Goal: Check status: Check status

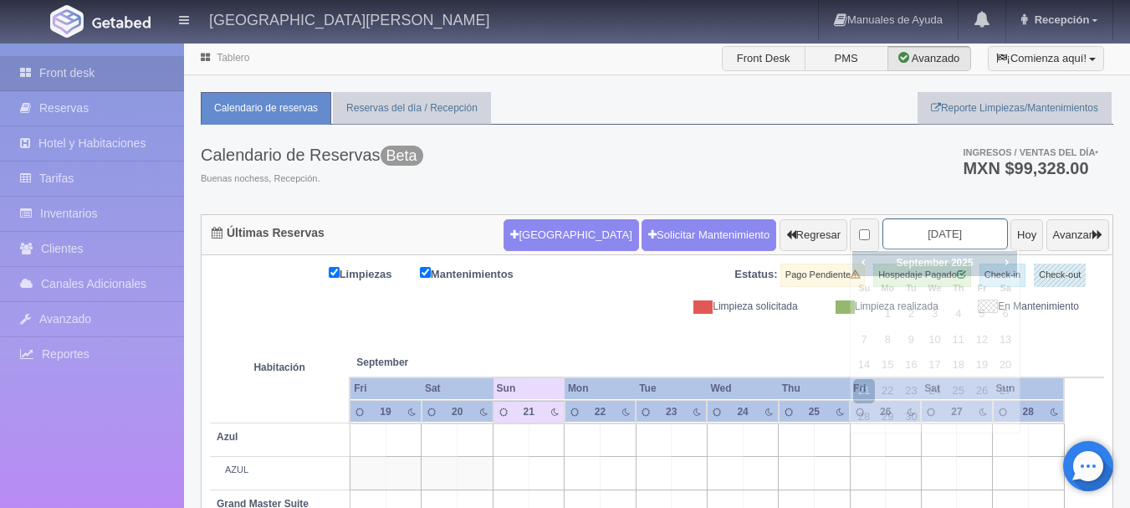
click at [956, 230] on input "[DATE]" at bounding box center [944, 233] width 125 height 31
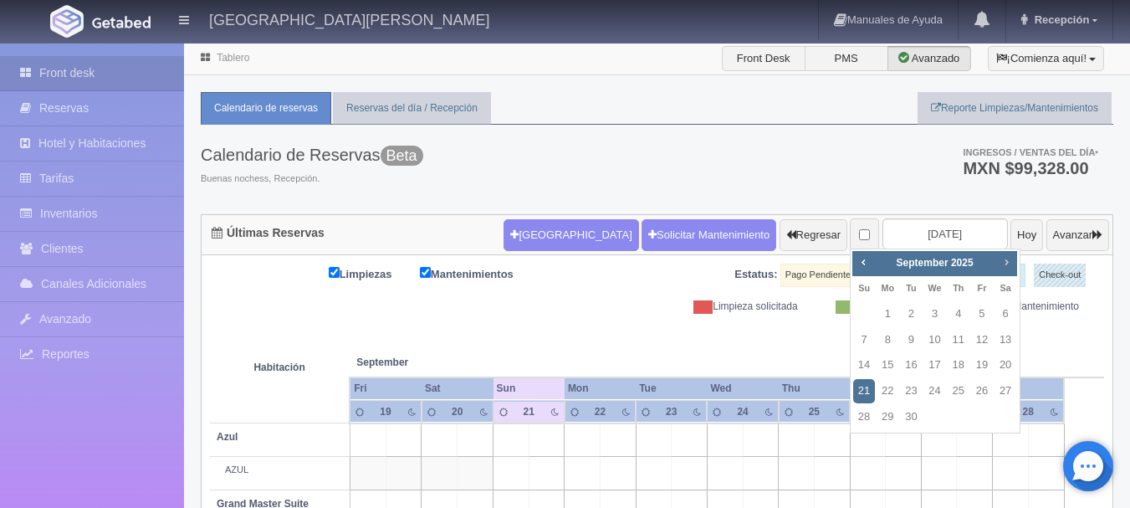
click at [1009, 260] on span "Next" at bounding box center [1005, 261] width 13 height 13
click at [926, 314] on link "3" at bounding box center [935, 314] width 22 height 24
type input "[DATE]"
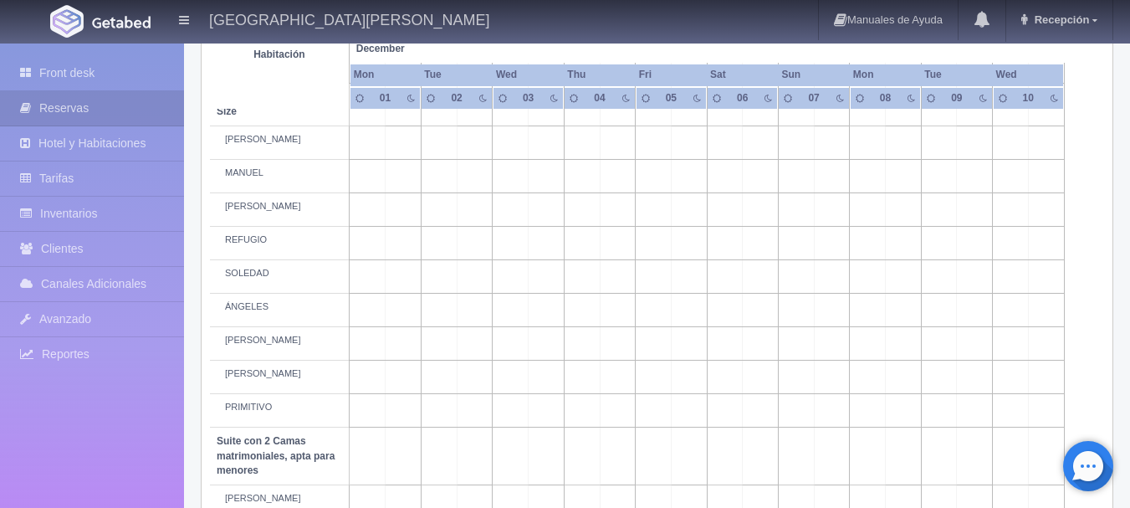
scroll to position [841, 0]
